Goal: Communication & Community: Share content

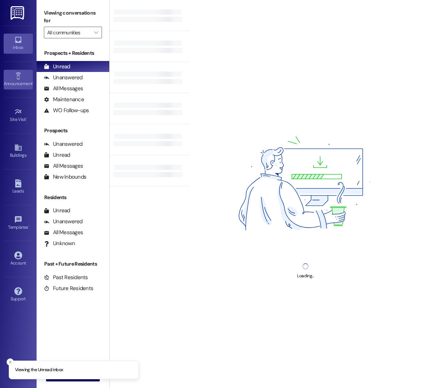
click at [14, 78] on icon at bounding box center [18, 76] width 8 height 8
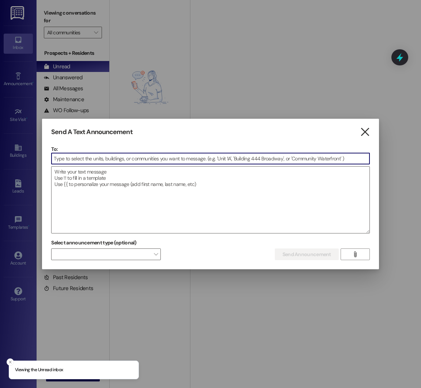
click at [363, 128] on icon "" at bounding box center [365, 132] width 10 height 8
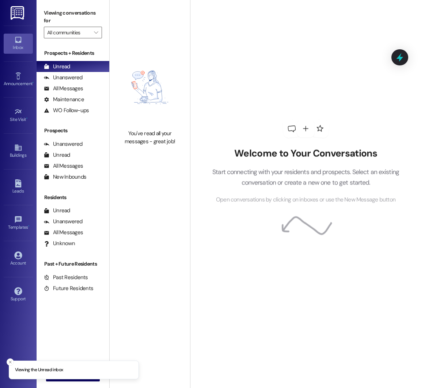
click at [364, 129] on div "Welcome to Your Conversations Start connecting with your residents and prospect…" at bounding box center [305, 162] width 219 height 310
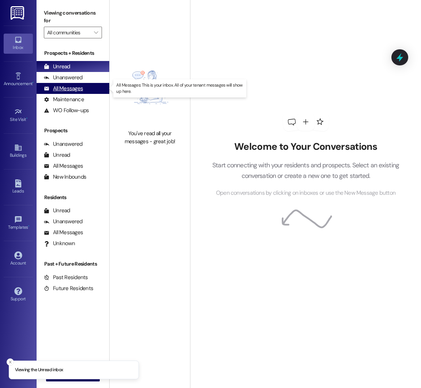
click at [61, 90] on div "All Messages" at bounding box center [63, 89] width 39 height 8
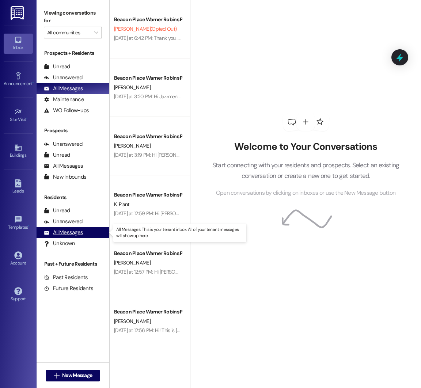
click at [94, 235] on div "All Messages (undefined)" at bounding box center [73, 232] width 73 height 11
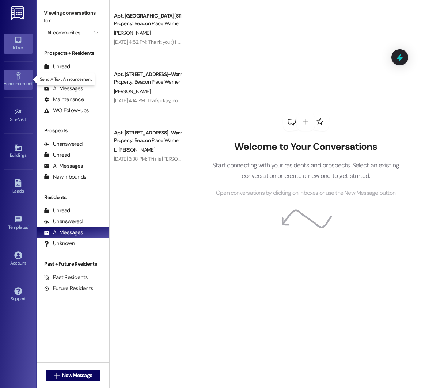
click at [24, 78] on link "Announcement •" at bounding box center [18, 80] width 29 height 20
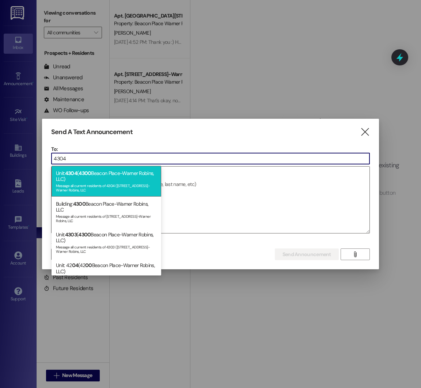
type input "4304"
click at [105, 185] on div "Message all current residents of 4304 ([STREET_ADDRESS]-Warner Robins, LLC" at bounding box center [106, 187] width 101 height 10
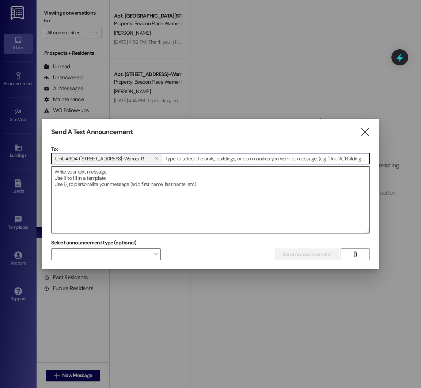
click at [105, 185] on textarea at bounding box center [210, 199] width 318 height 66
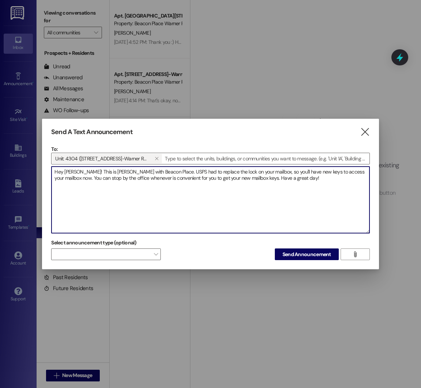
click at [321, 182] on textarea "Hey [PERSON_NAME]! This is [PERSON_NAME] with Beacon Place. USPS had to replace…" at bounding box center [210, 199] width 318 height 66
type textarea "Hey [PERSON_NAME]! This is [PERSON_NAME] with Beacon Place. USPS had to replace…"
click at [304, 253] on span "Send Announcement" at bounding box center [306, 254] width 49 height 8
